Goal: Transaction & Acquisition: Purchase product/service

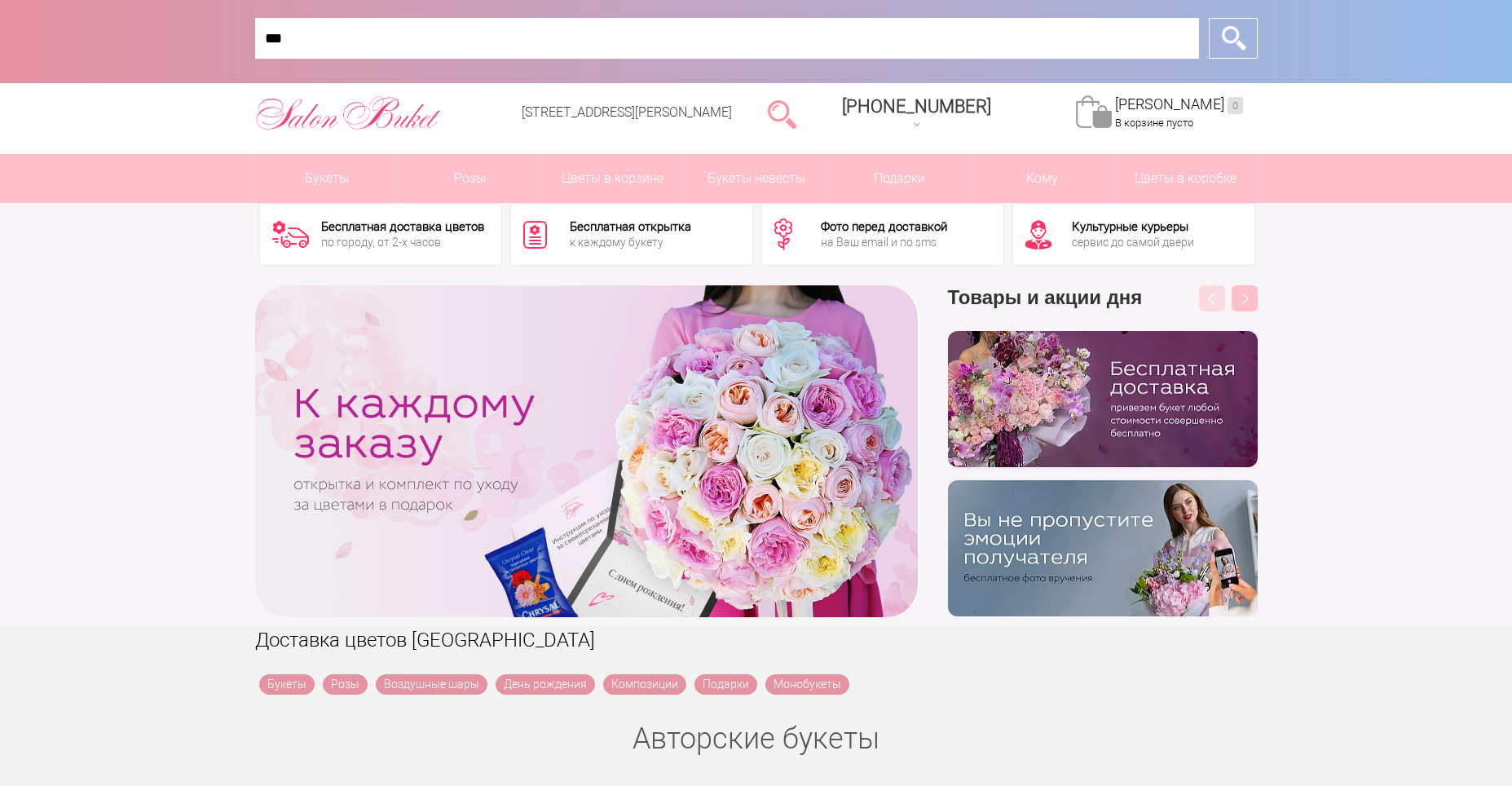
type input "***"
click at [1209, 18] on input "*" at bounding box center [1233, 38] width 49 height 41
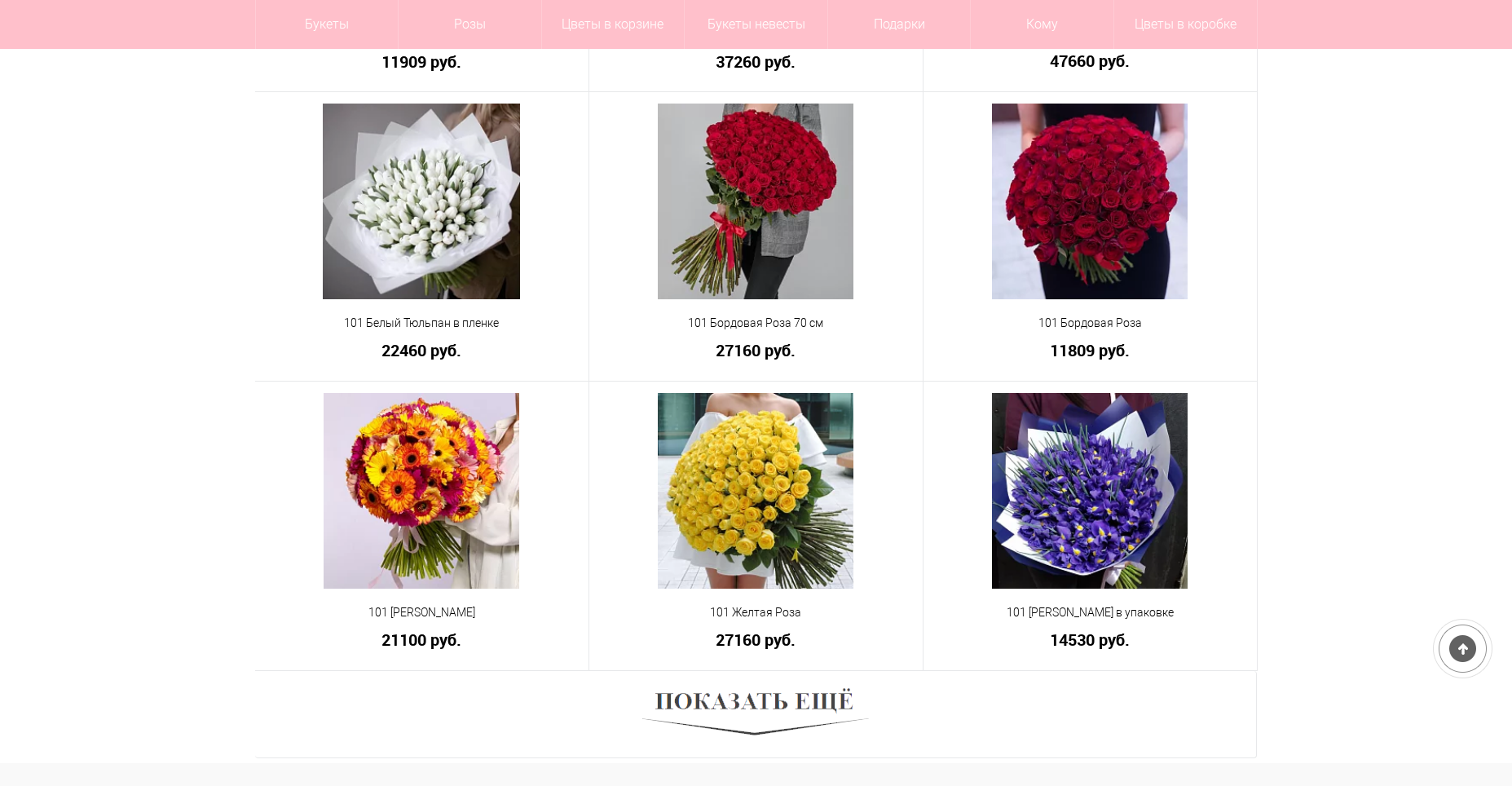
scroll to position [815, 0]
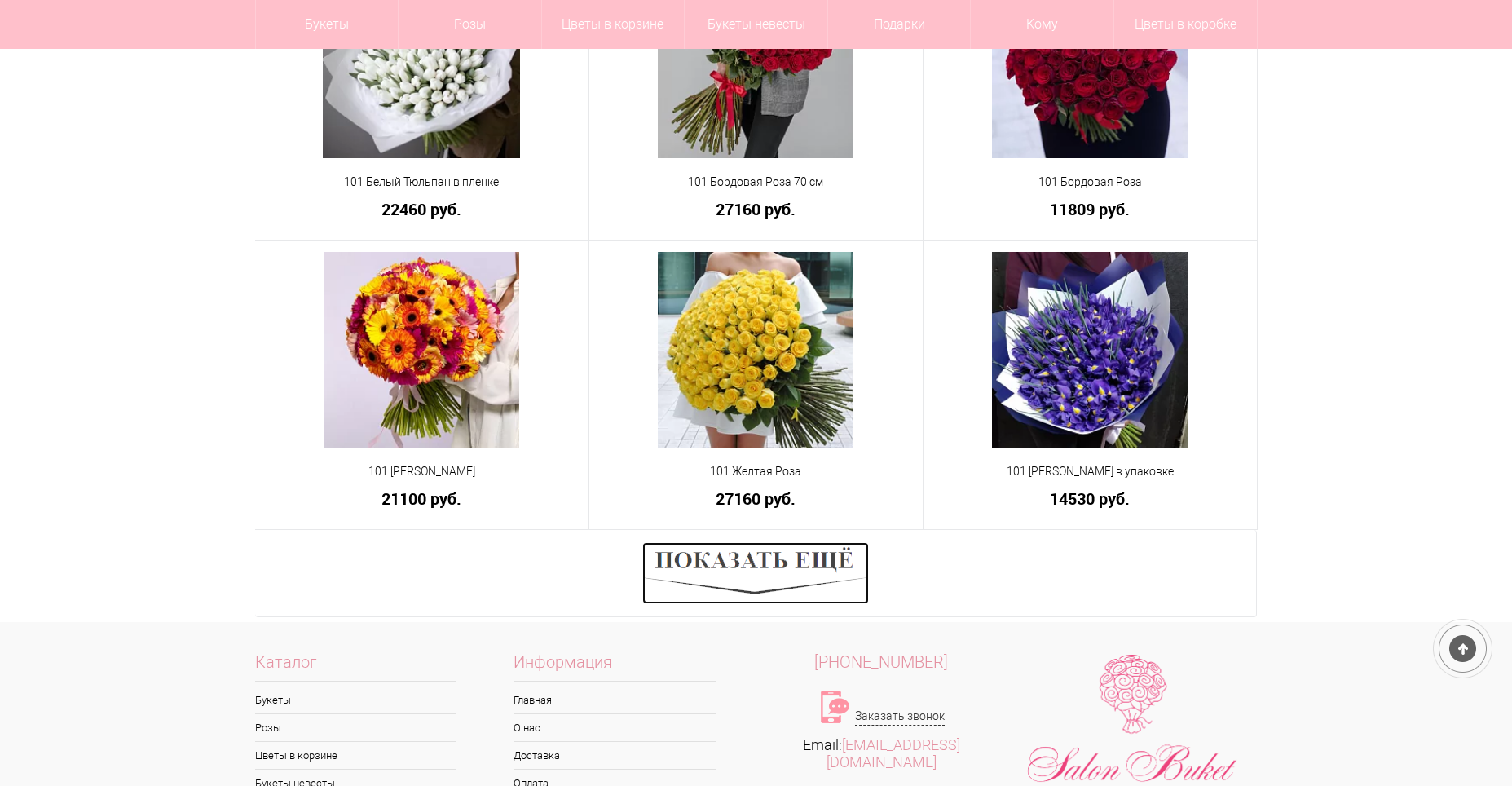
click at [807, 563] on img at bounding box center [756, 572] width 226 height 62
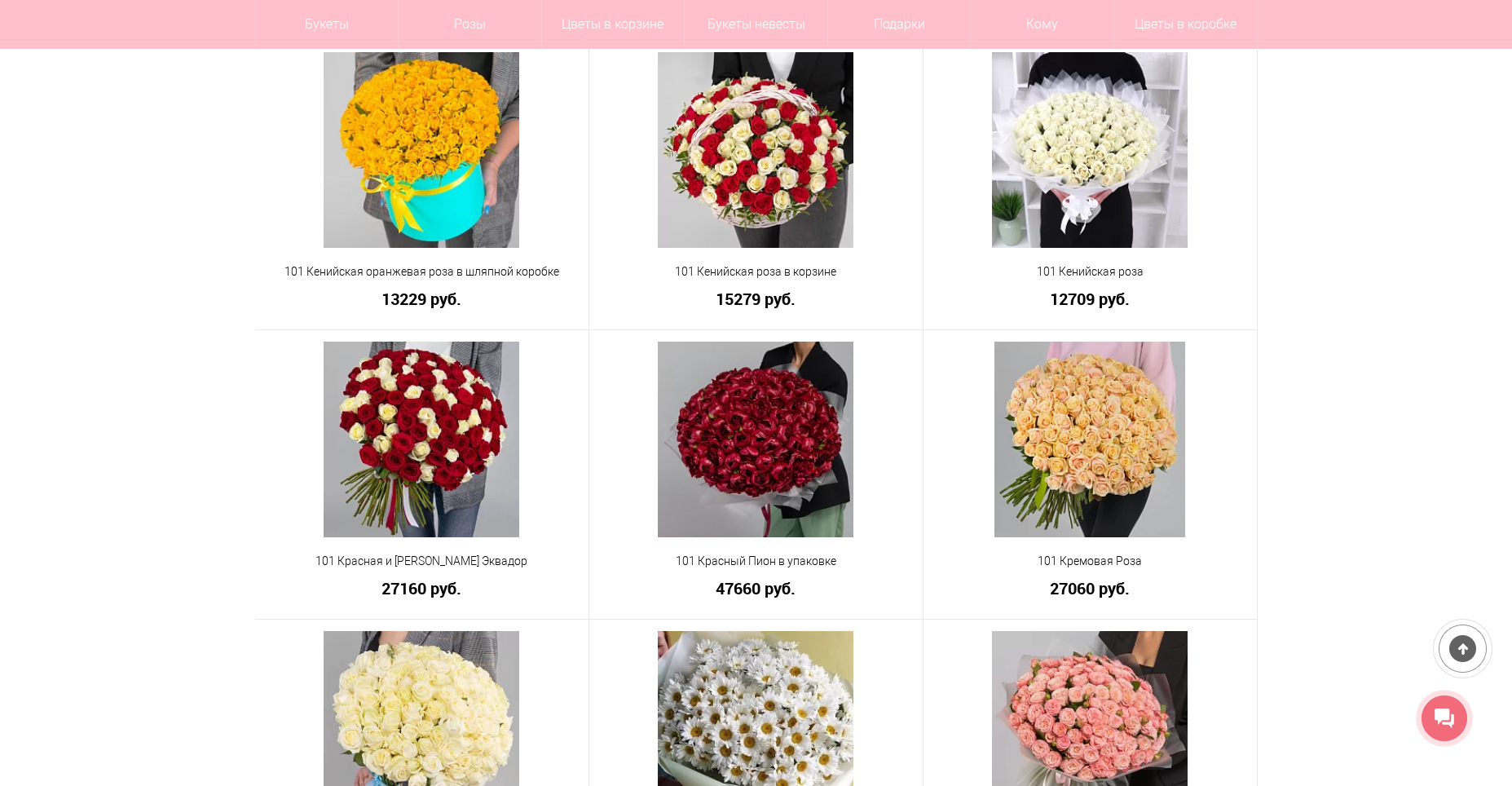
scroll to position [1630, 0]
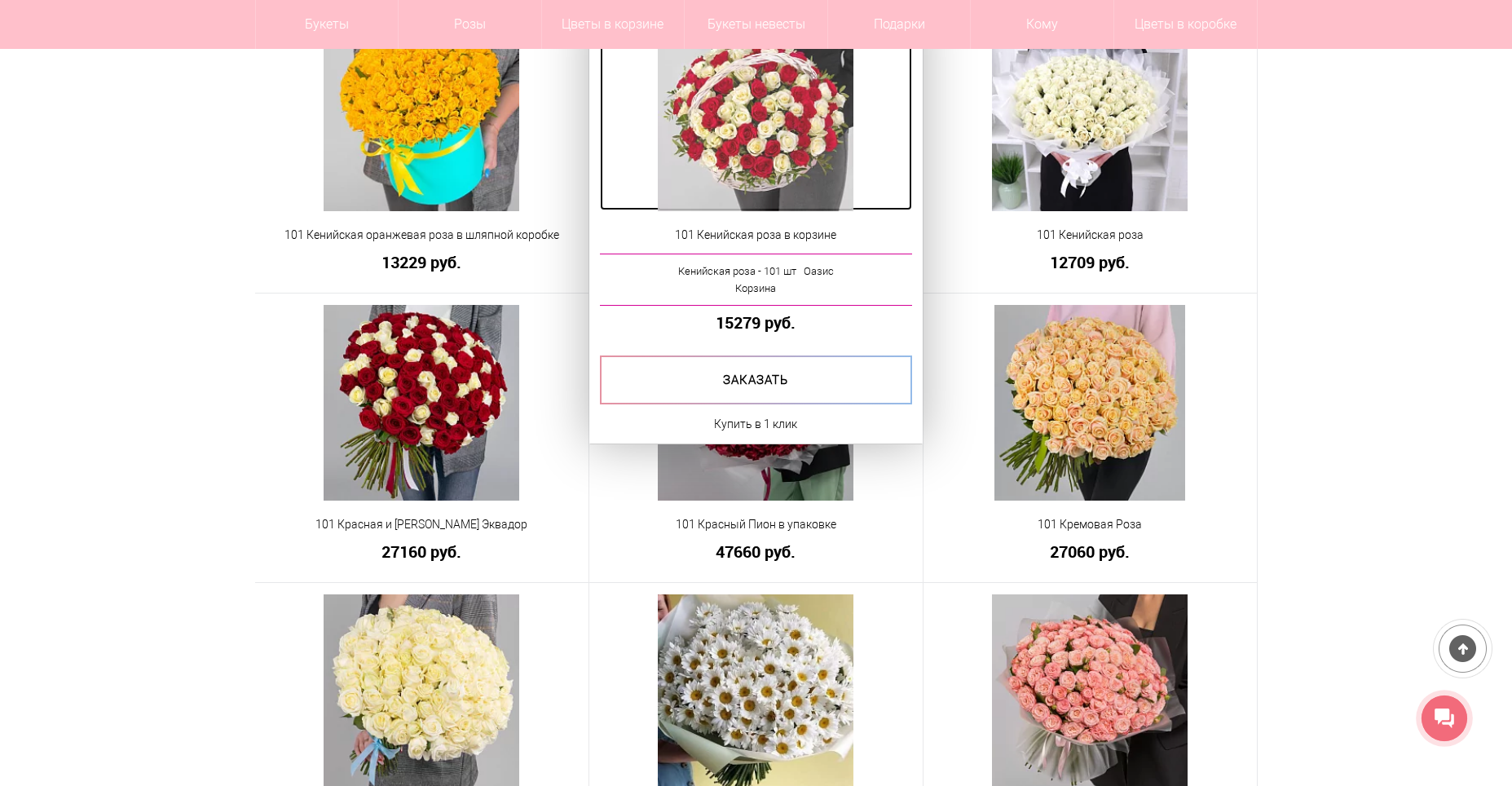
click at [810, 156] on img at bounding box center [756, 113] width 196 height 196
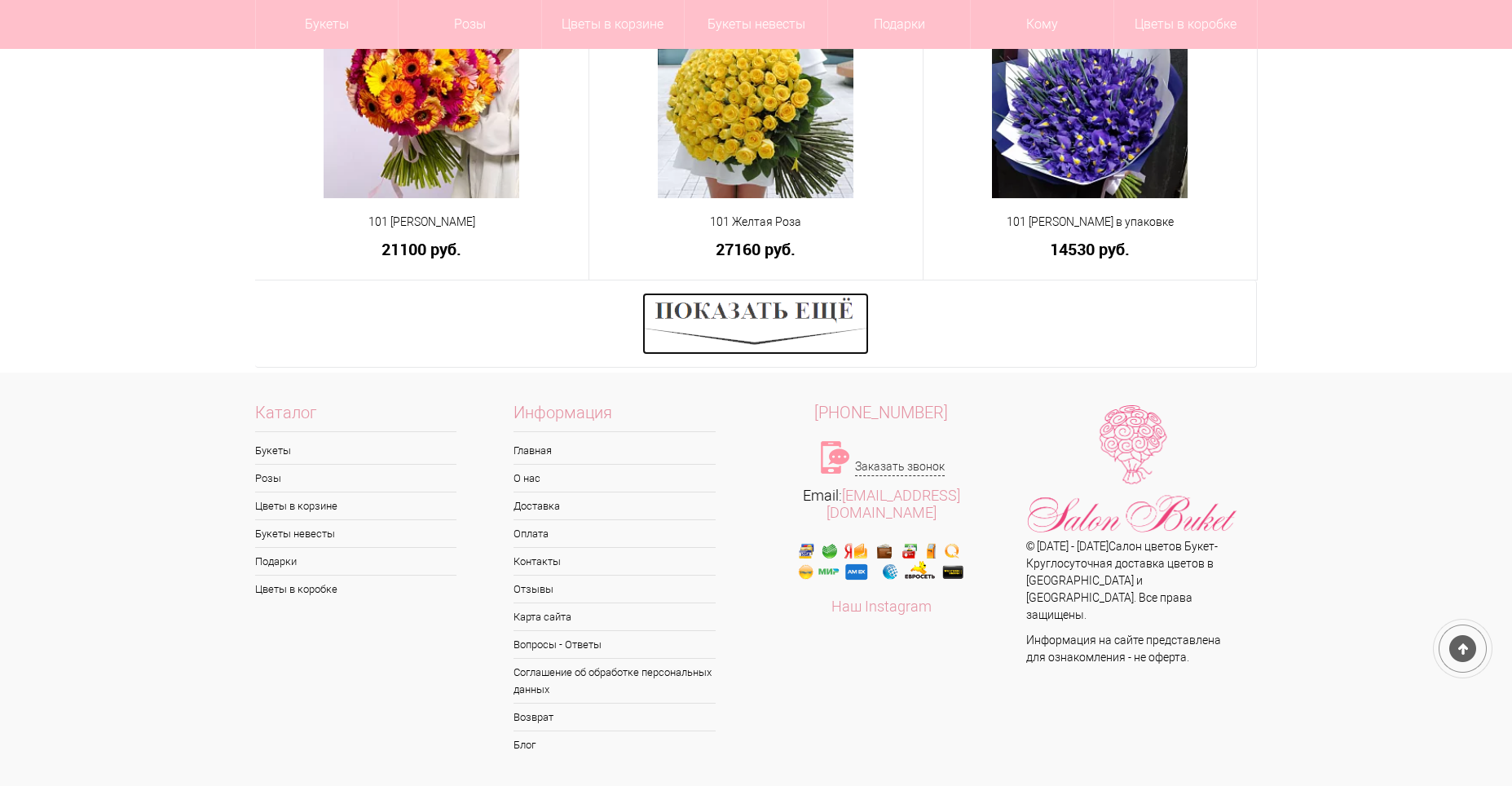
click at [703, 310] on img at bounding box center [756, 323] width 226 height 62
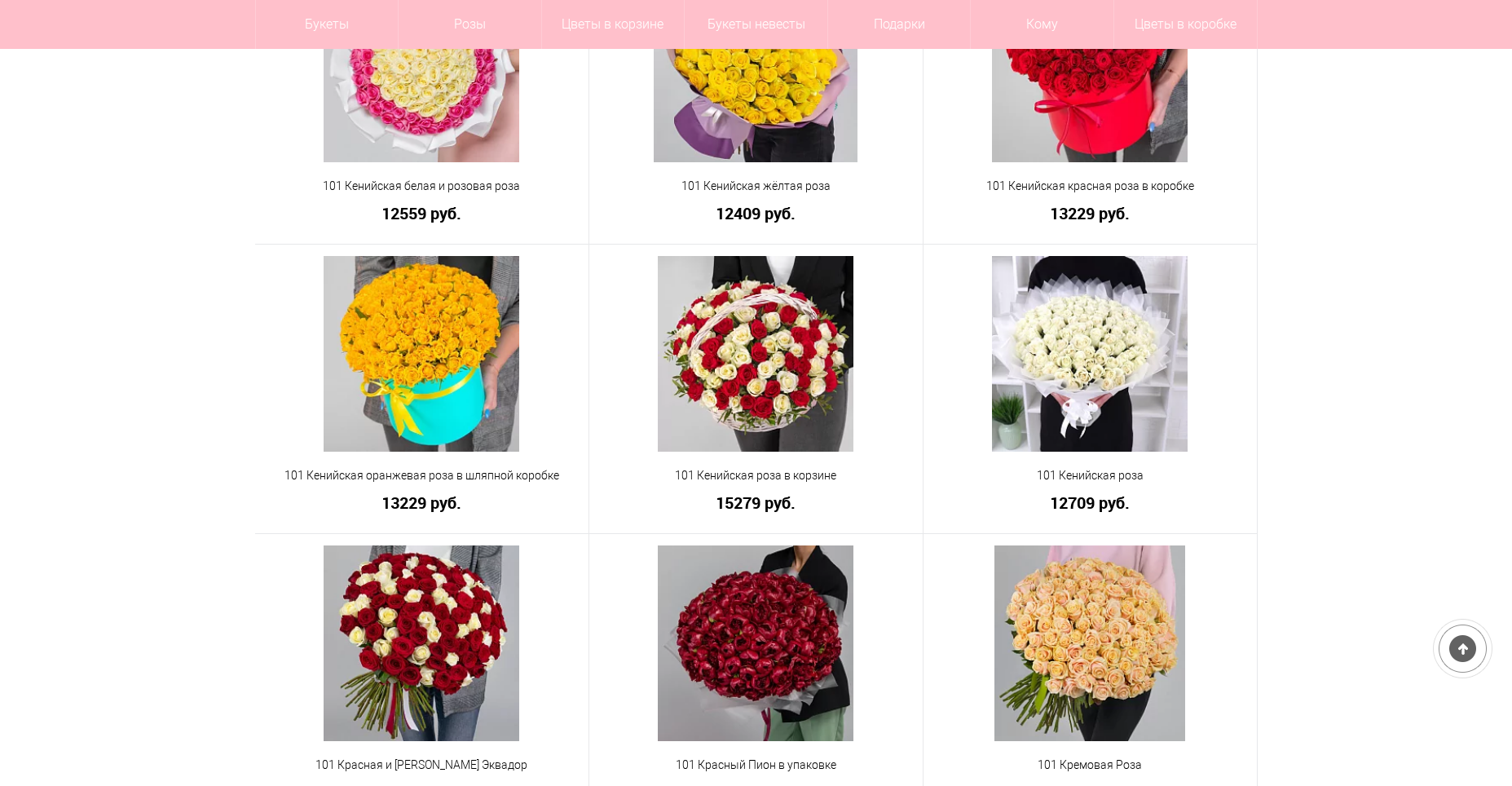
scroll to position [1878, 0]
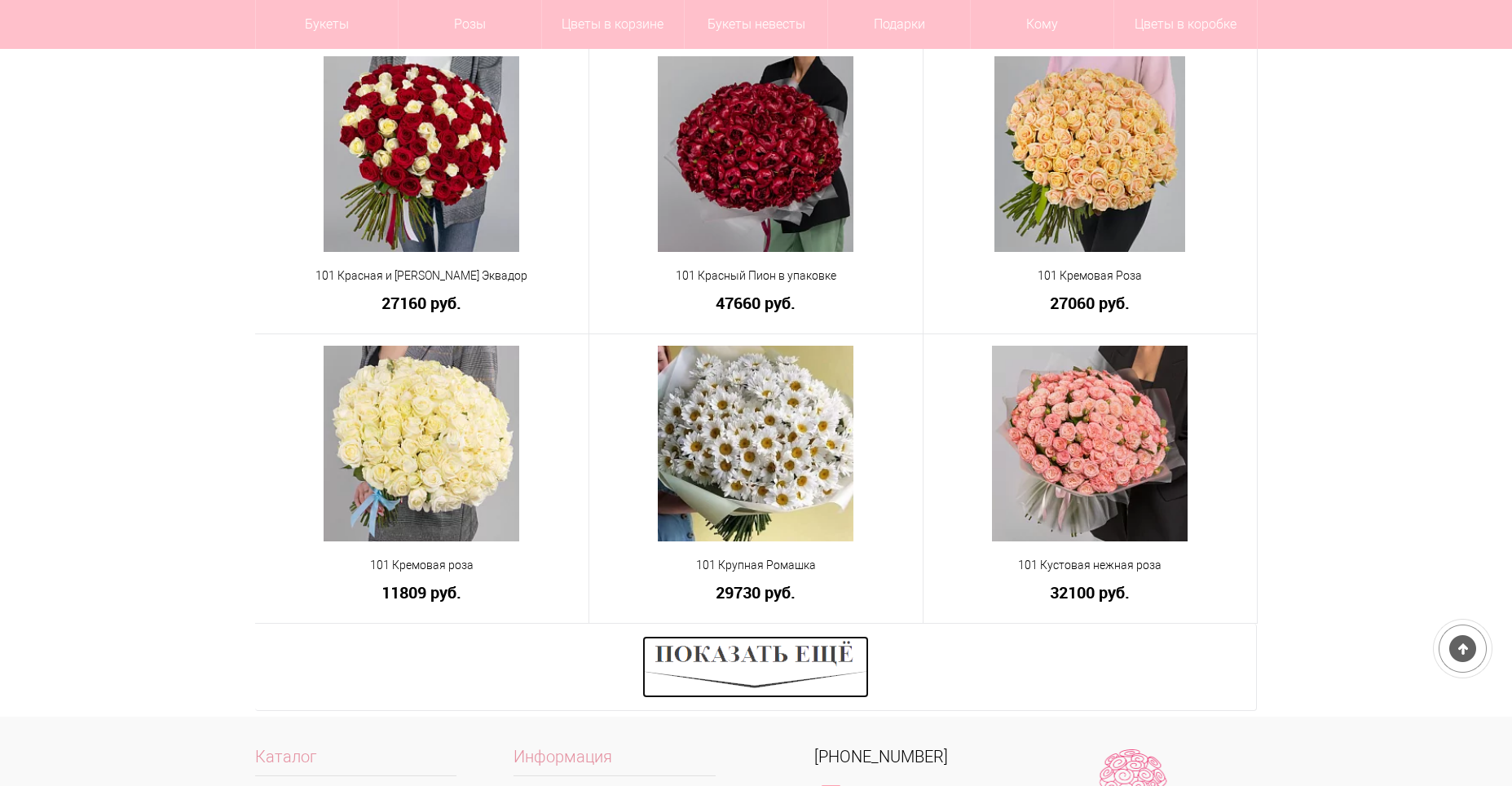
click at [798, 671] on img at bounding box center [756, 666] width 226 height 62
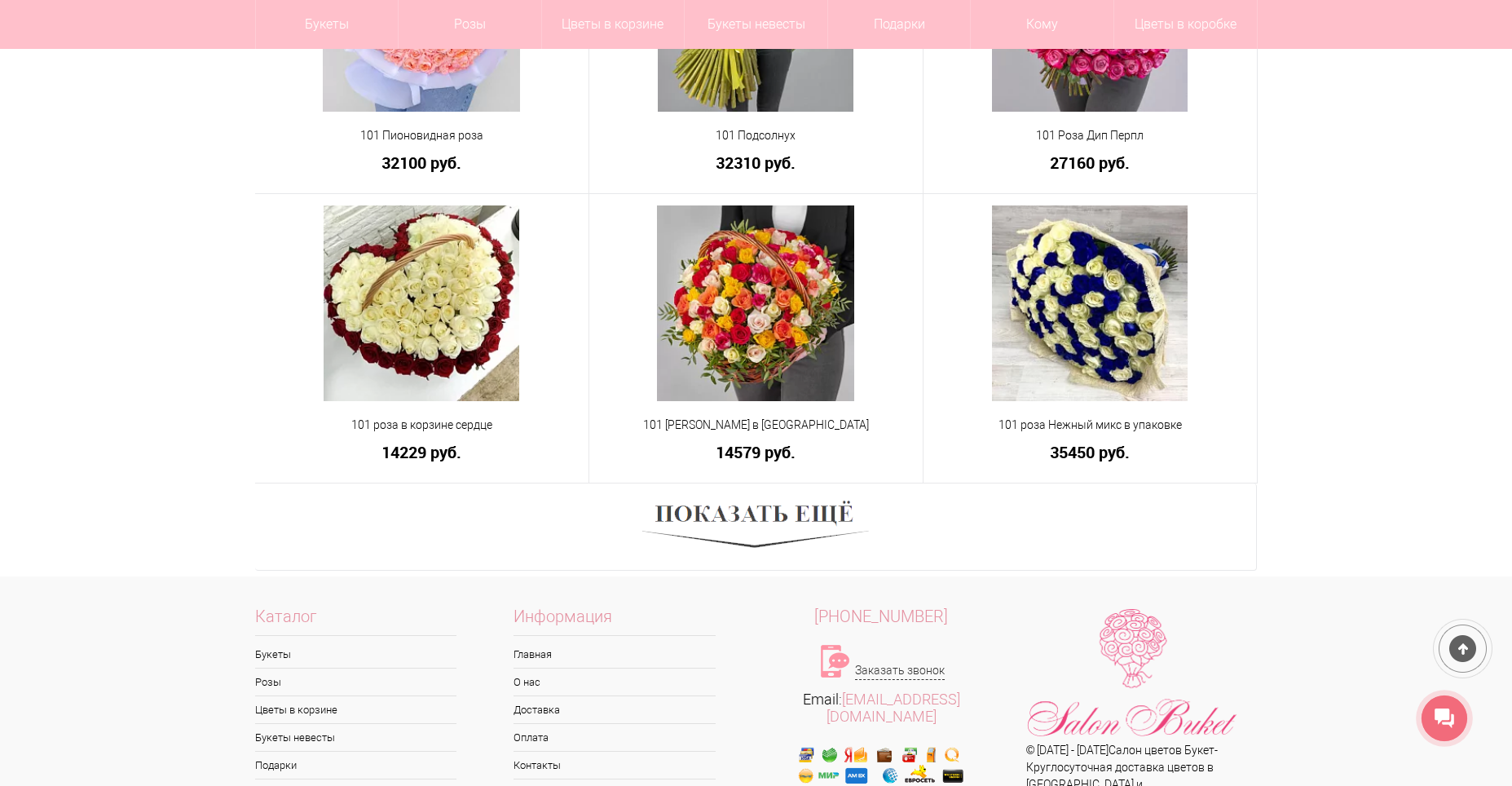
scroll to position [3183, 0]
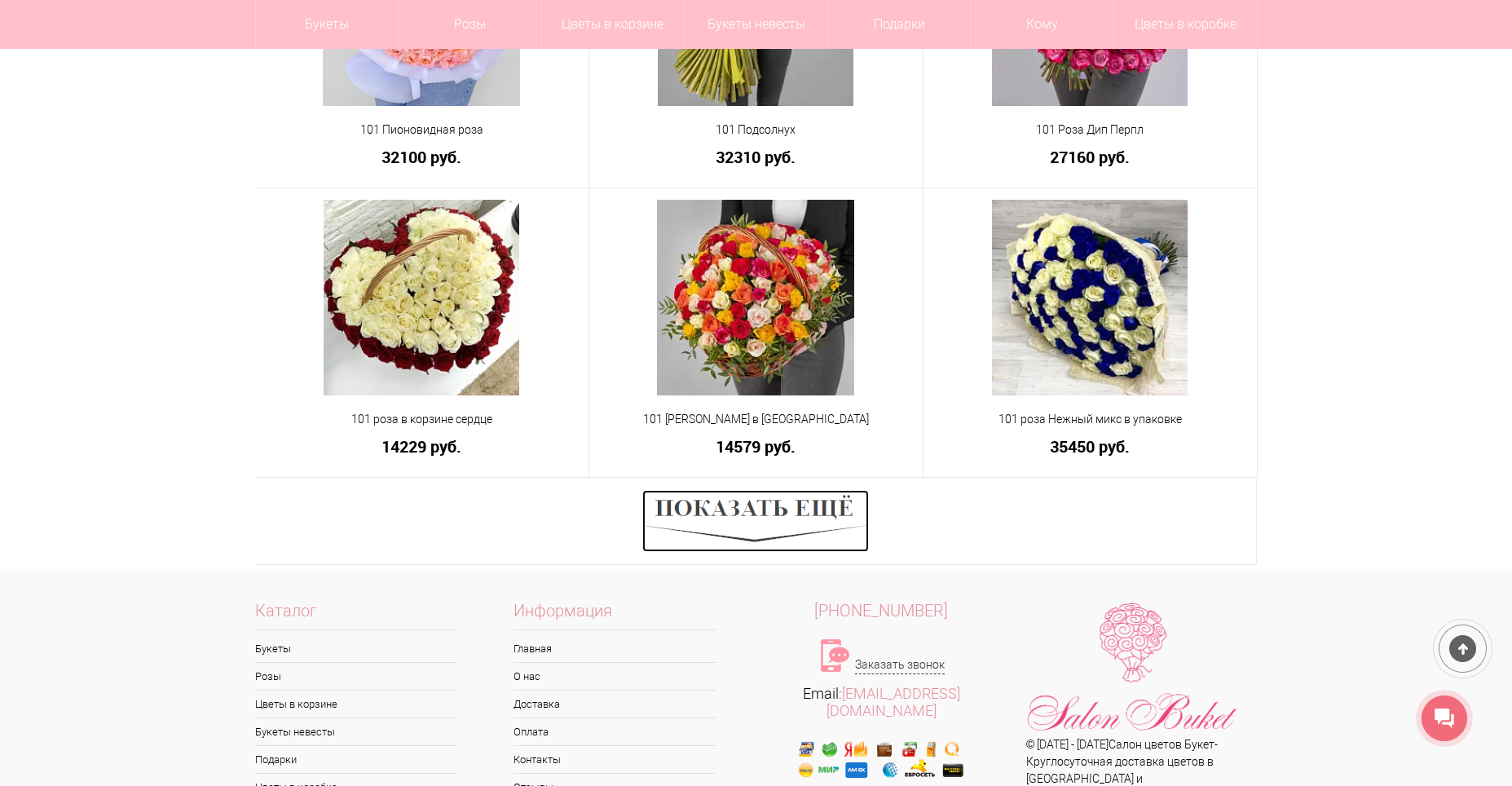
click at [794, 512] on img at bounding box center [756, 520] width 226 height 62
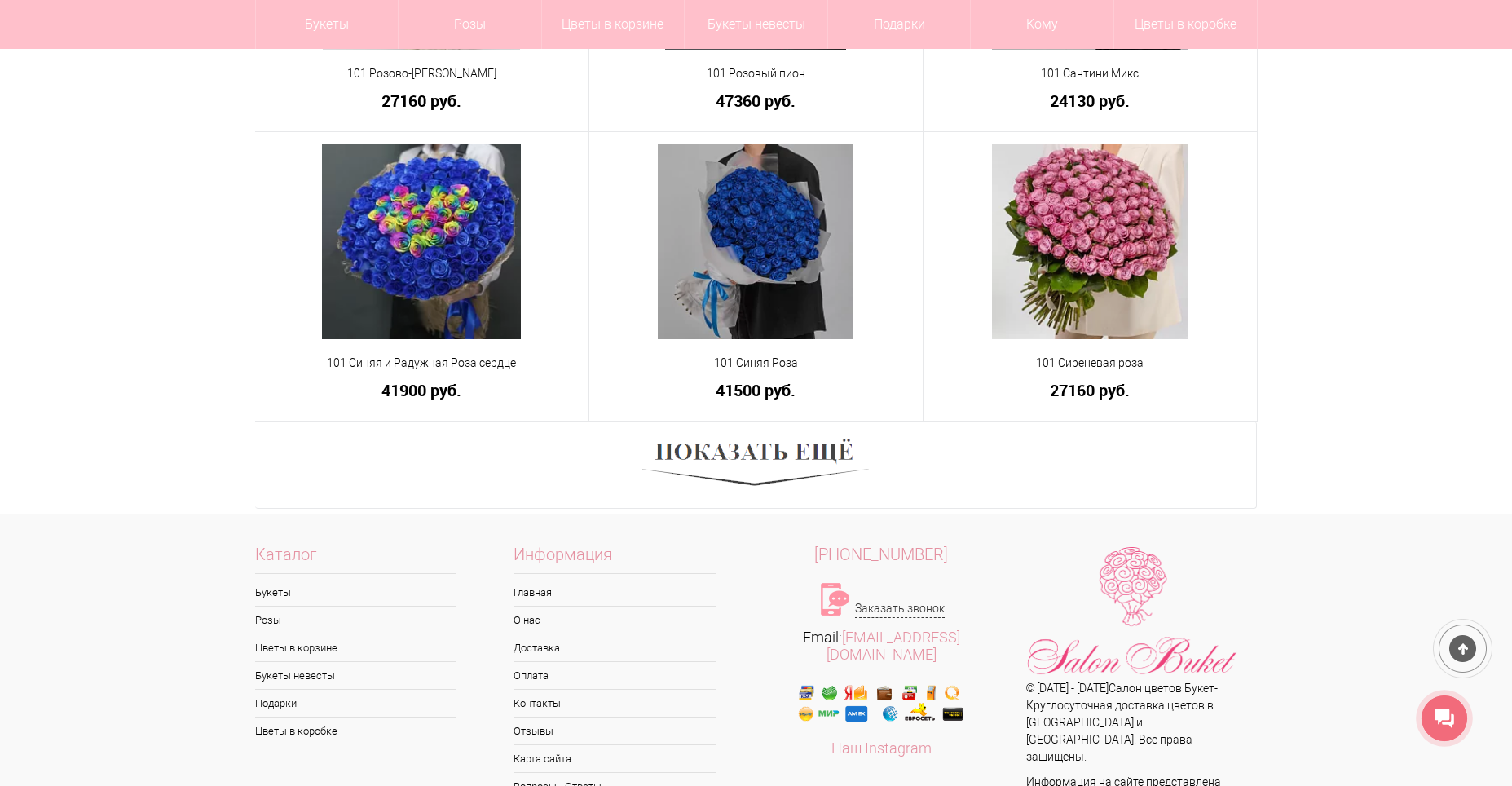
scroll to position [4404, 0]
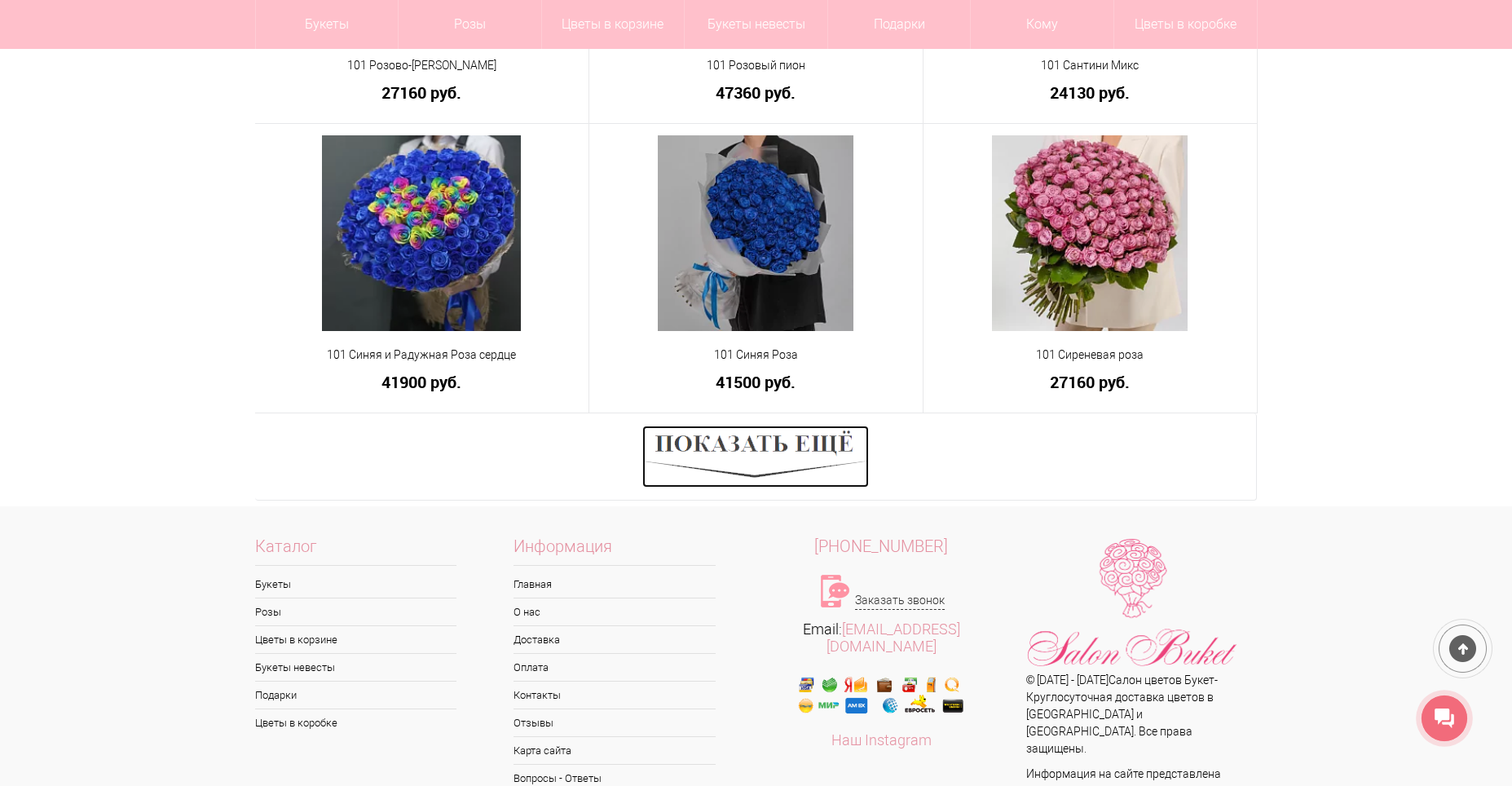
click at [784, 460] on img at bounding box center [756, 456] width 226 height 62
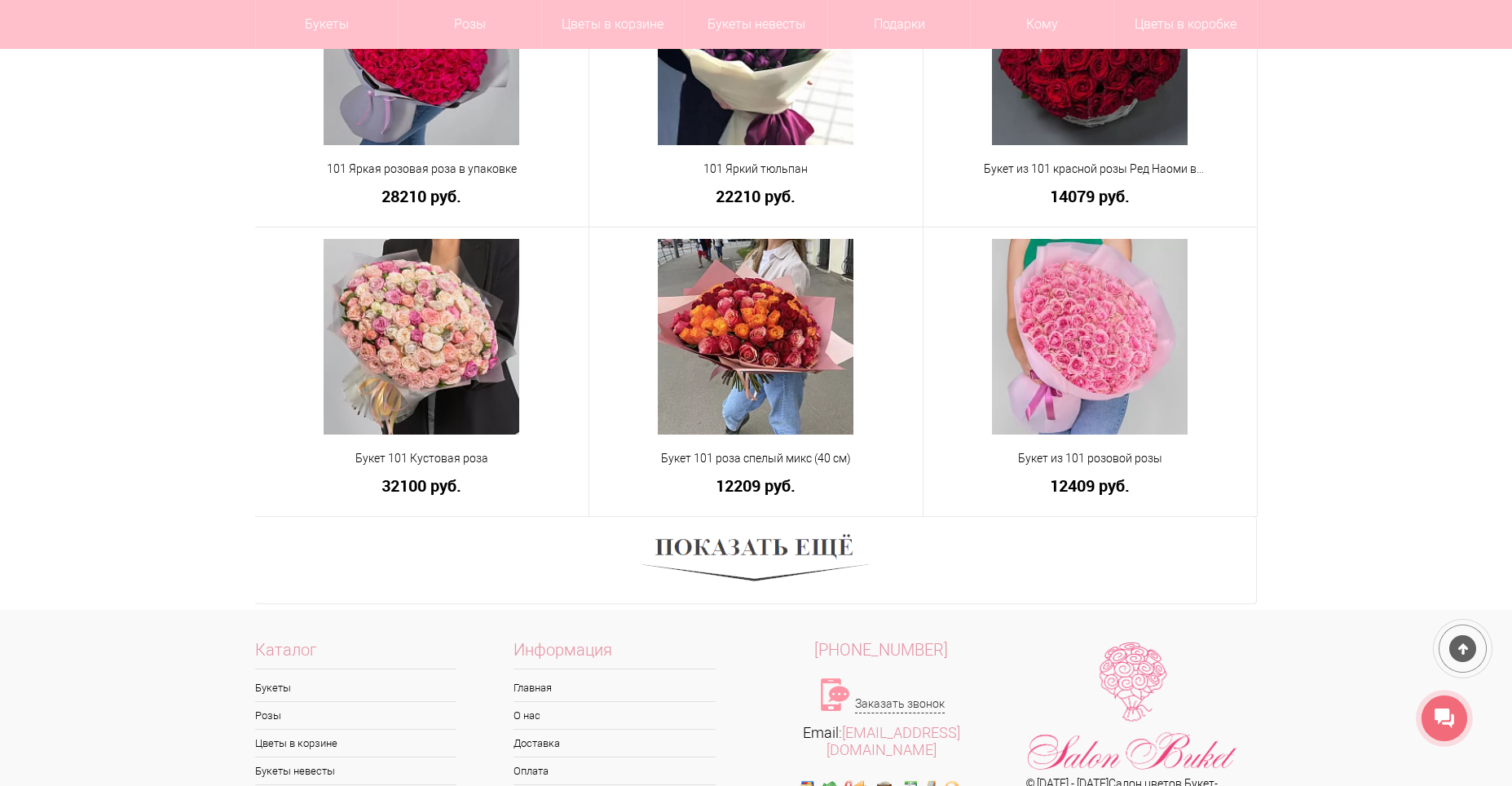
scroll to position [5464, 0]
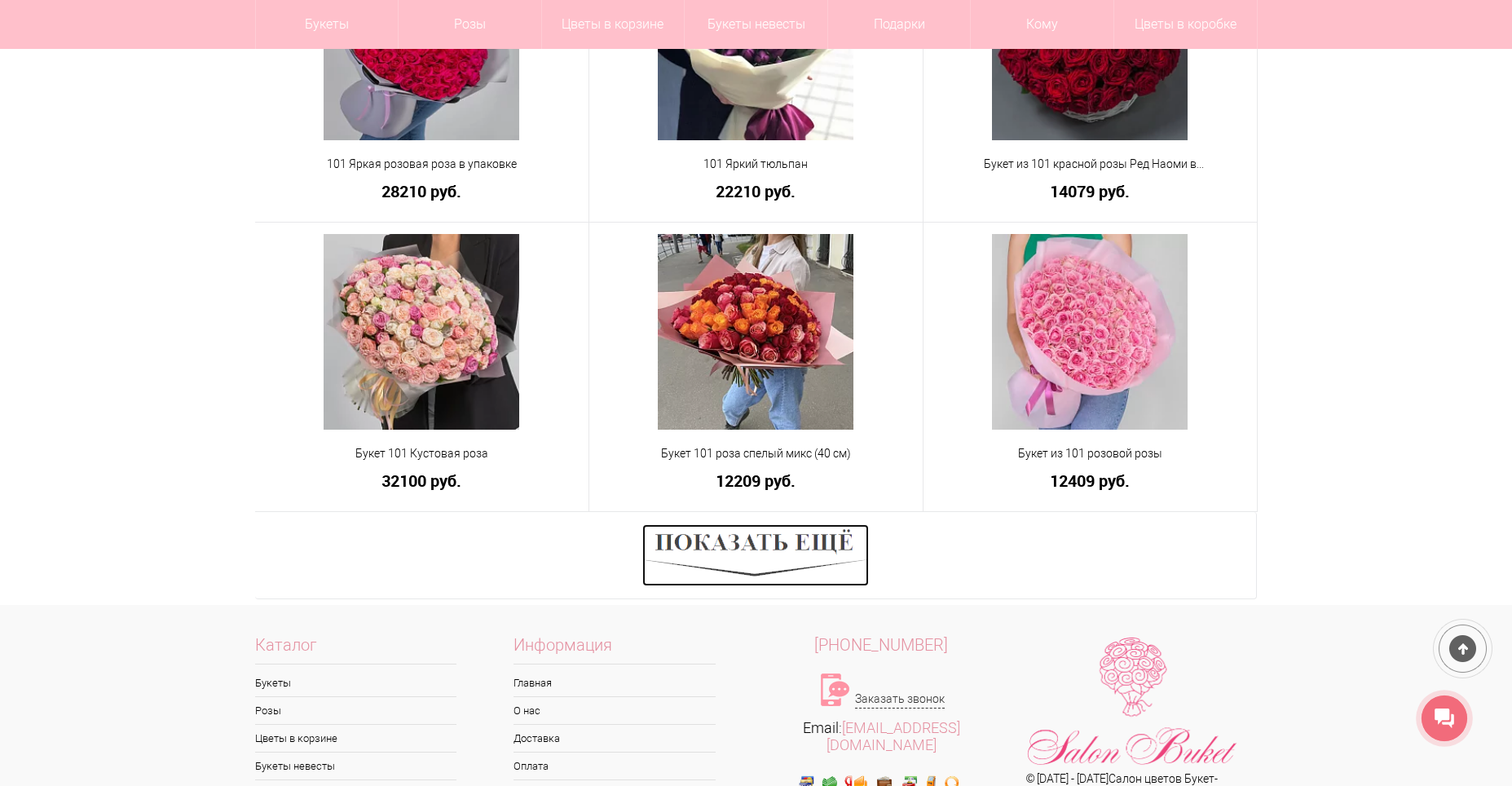
click at [809, 563] on img at bounding box center [756, 555] width 226 height 62
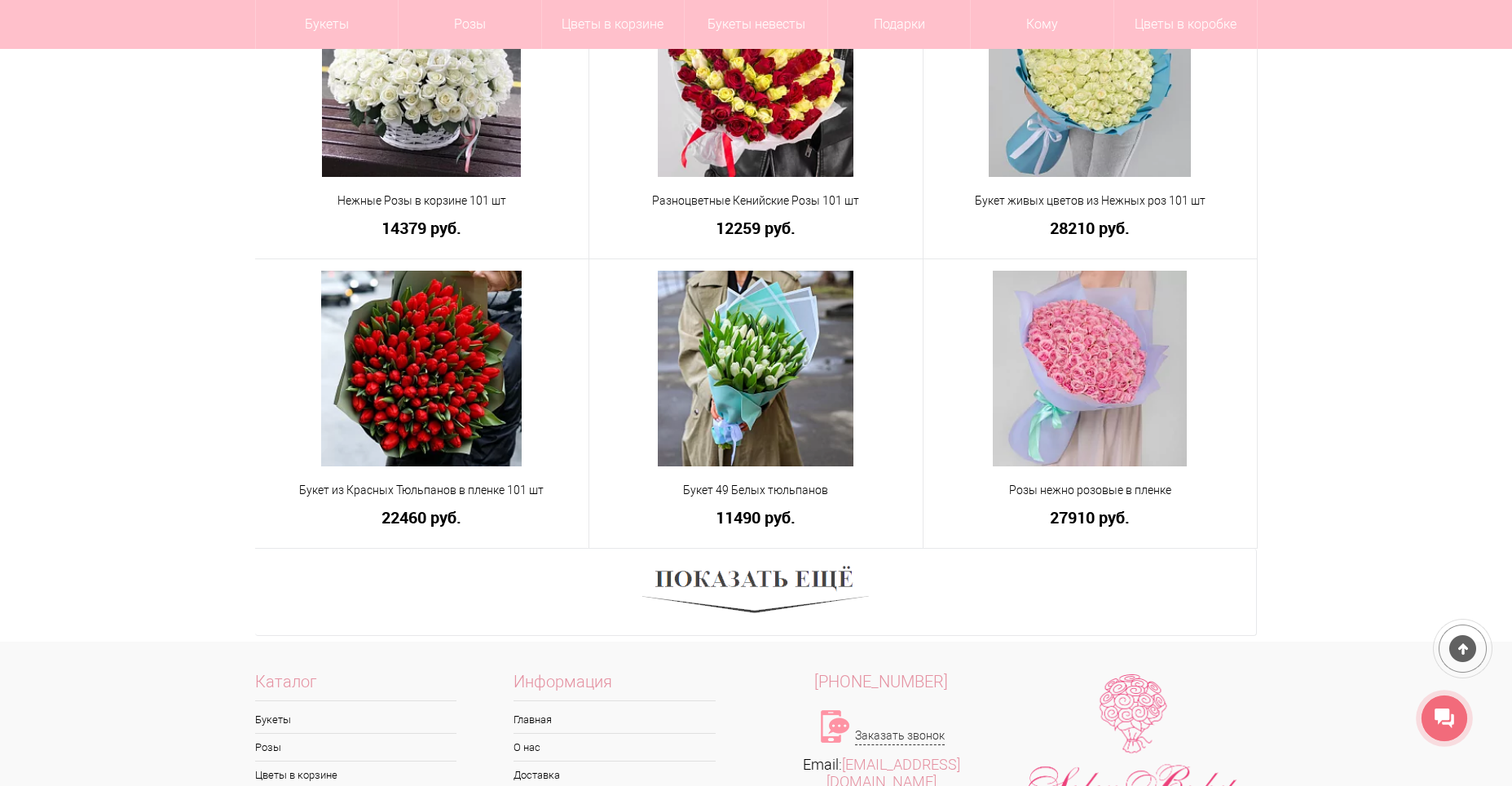
scroll to position [6768, 0]
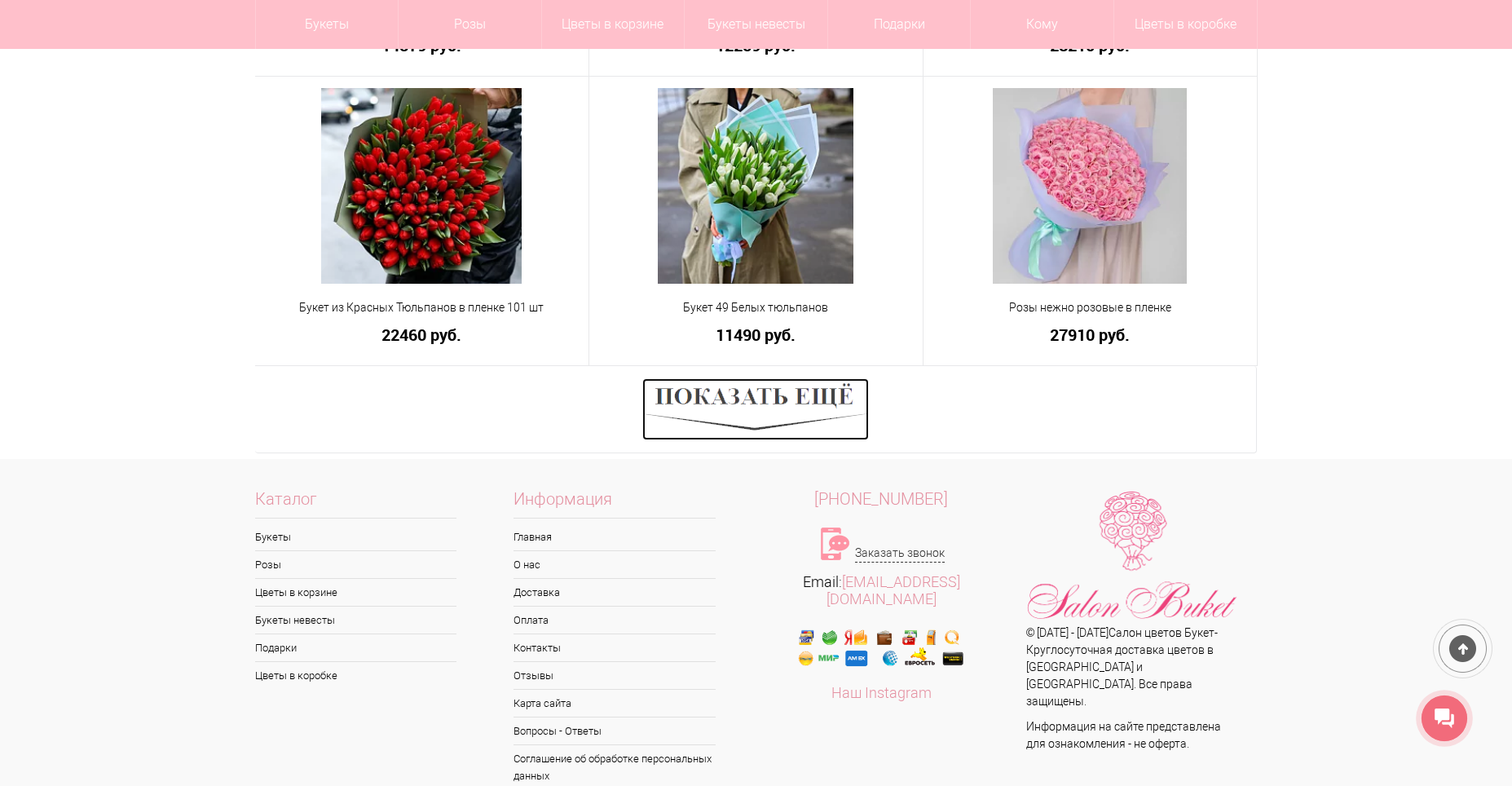
click at [773, 397] on img at bounding box center [756, 409] width 226 height 62
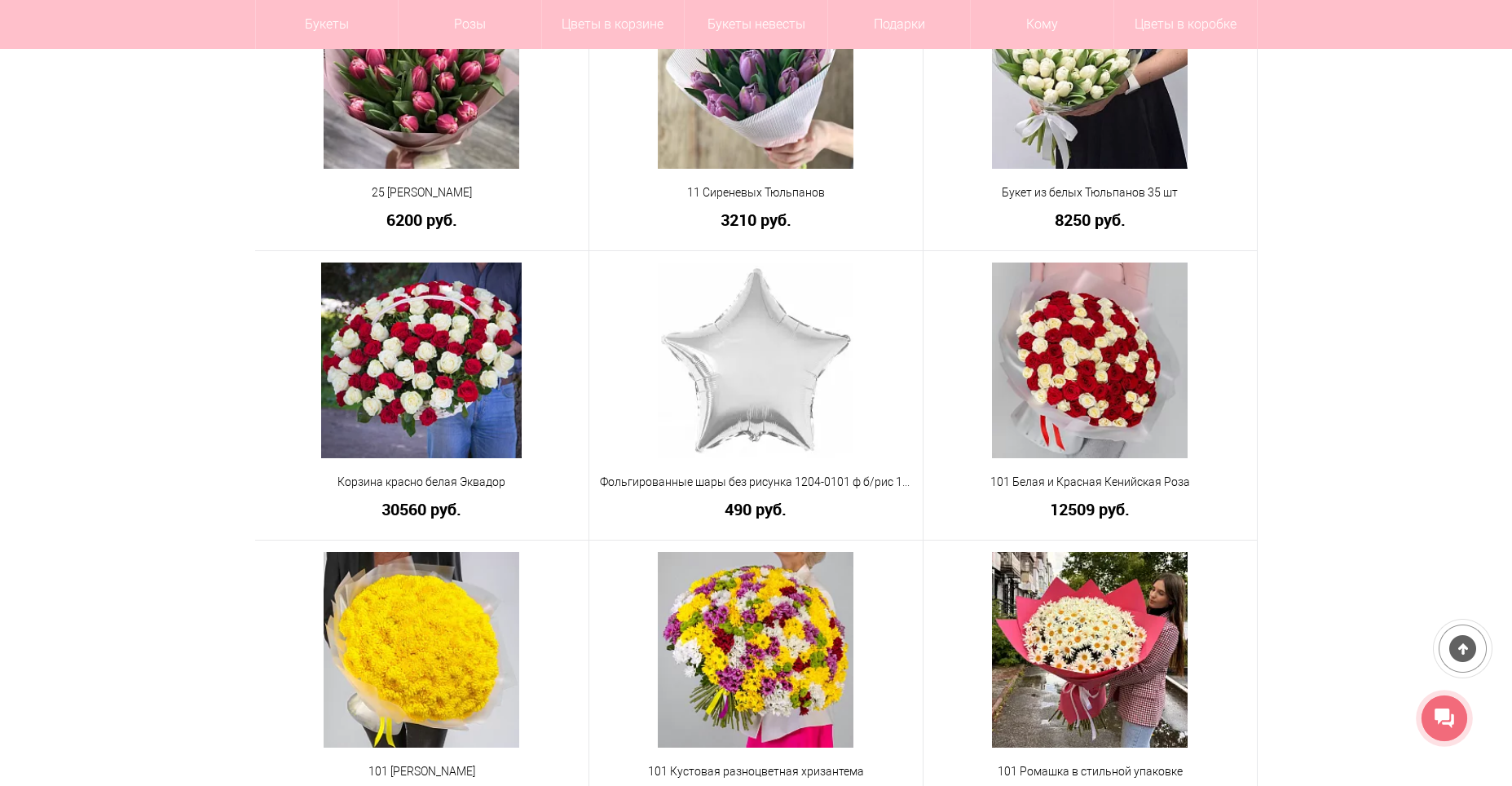
scroll to position [7176, 0]
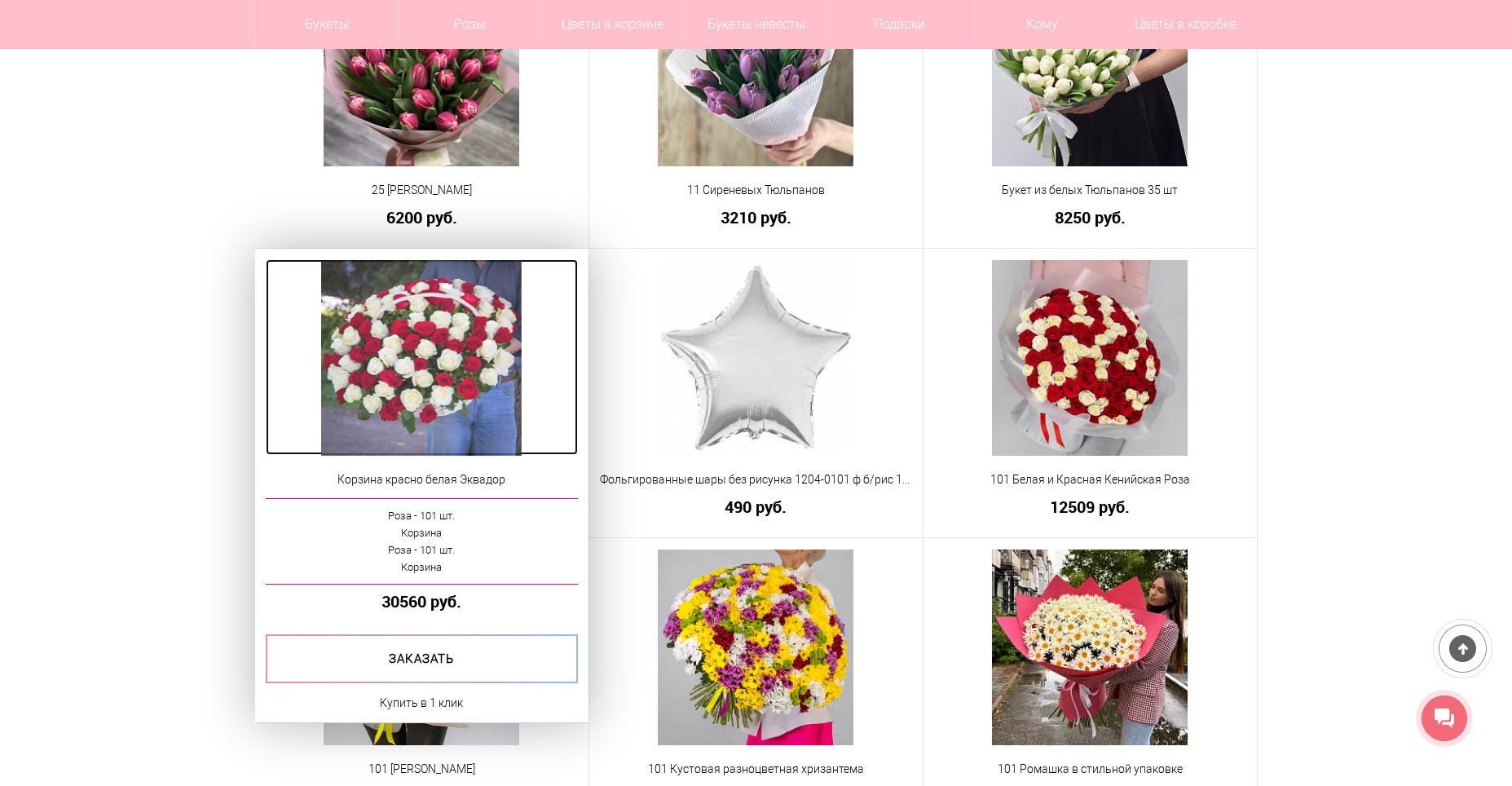
click at [480, 406] on img at bounding box center [420, 358] width 200 height 196
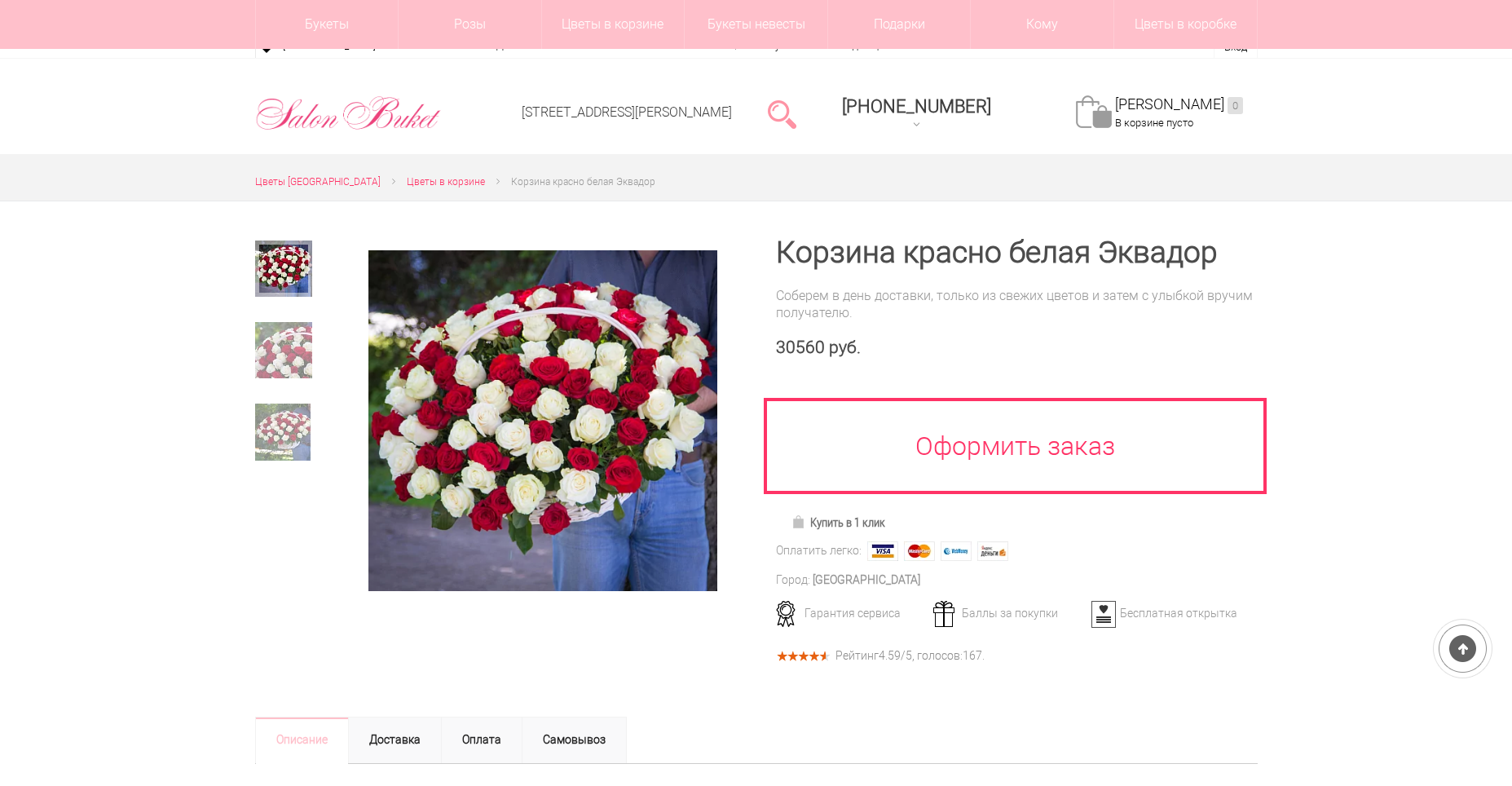
scroll to position [163, 0]
